Goal: Navigation & Orientation: Find specific page/section

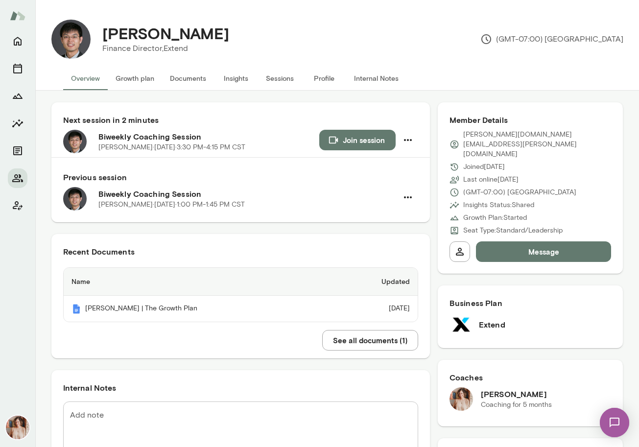
click at [5, 168] on div at bounding box center [17, 239] width 35 height 416
click at [19, 175] on icon "Members" at bounding box center [18, 178] width 12 height 12
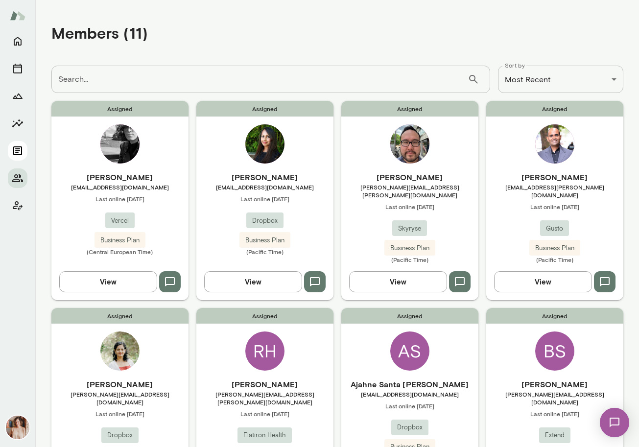
click at [14, 153] on icon "Documents" at bounding box center [17, 150] width 9 height 9
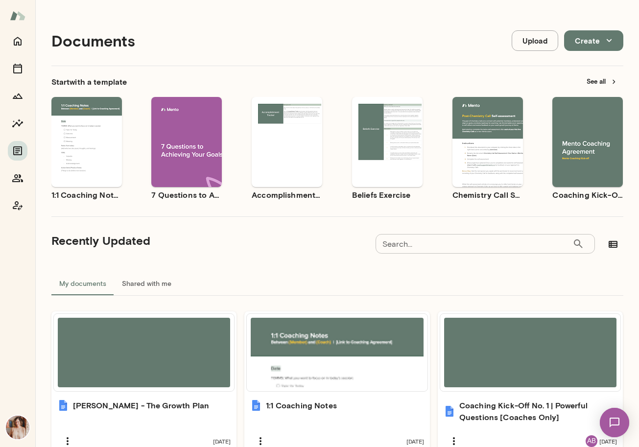
click at [203, 149] on span "Preview" at bounding box center [193, 150] width 22 height 8
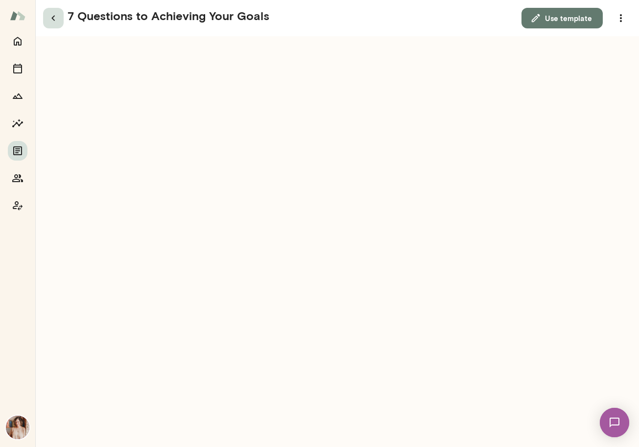
click at [53, 17] on icon "button" at bounding box center [52, 18] width 3 height 5
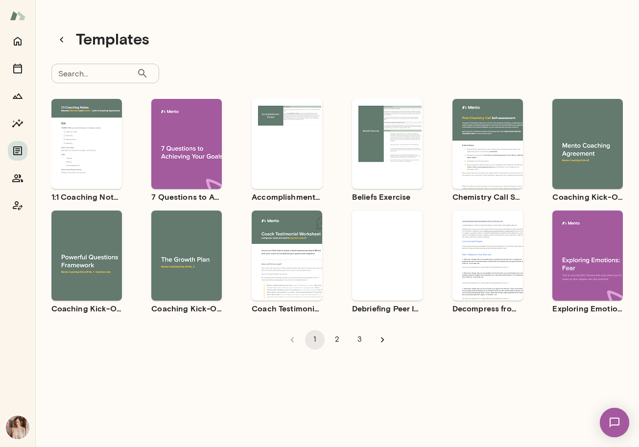
click at [341, 343] on button "2" at bounding box center [338, 340] width 20 height 20
